Goal: Check status

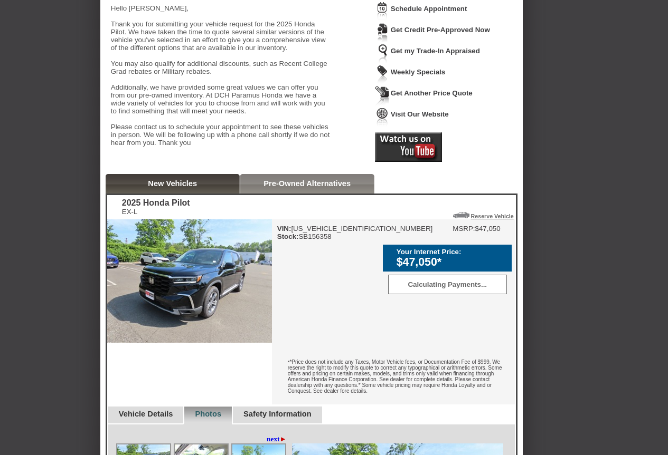
scroll to position [106, 0]
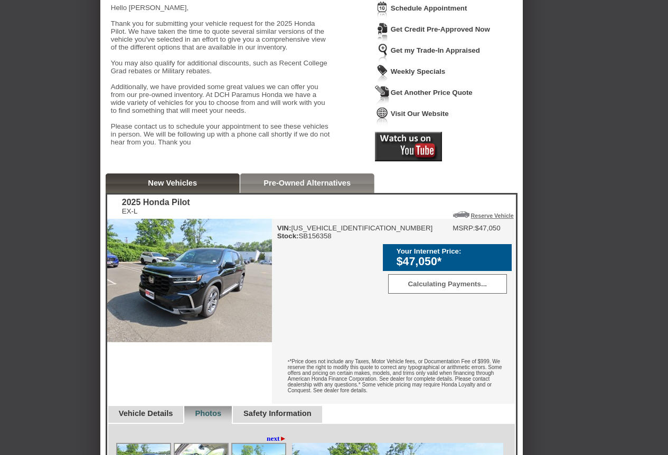
click at [320, 240] on div "VIN: [US_VEHICLE_IDENTIFICATION_NUMBER] Stock: SB156358" at bounding box center [355, 232] width 156 height 16
click at [319, 240] on div "VIN: [US_VEHICLE_IDENTIFICATION_NUMBER] Stock: SB156358" at bounding box center [355, 232] width 156 height 16
copy div "SB156358"
